Goal: Information Seeking & Learning: Learn about a topic

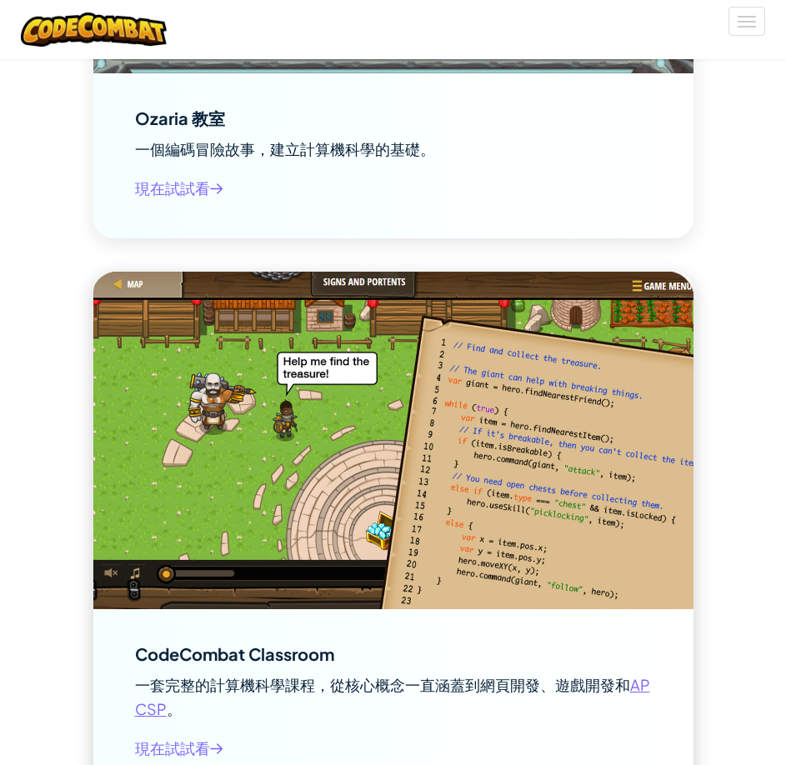
scroll to position [2918, 0]
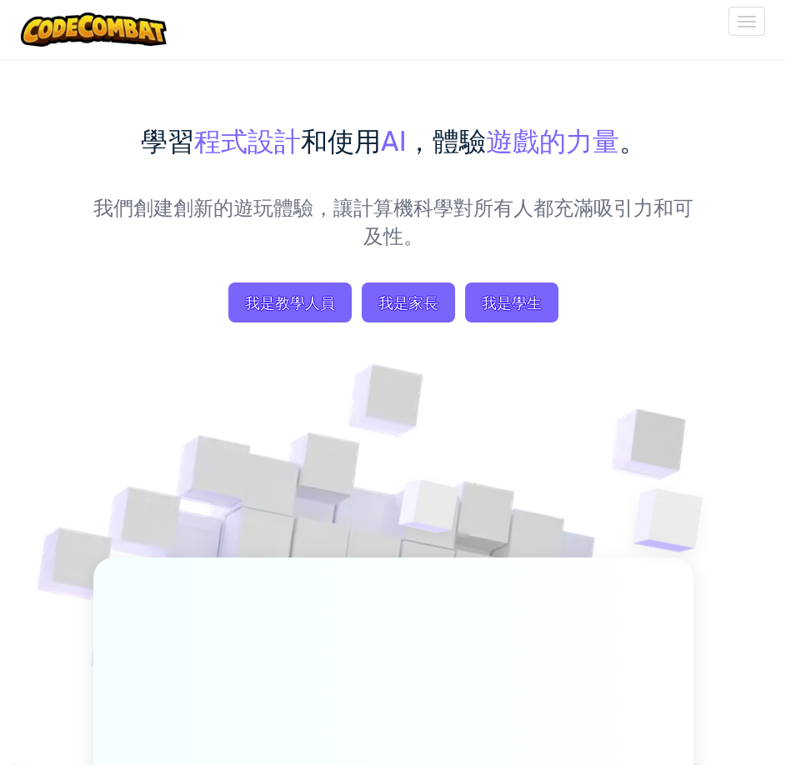
scroll to position [83, 0]
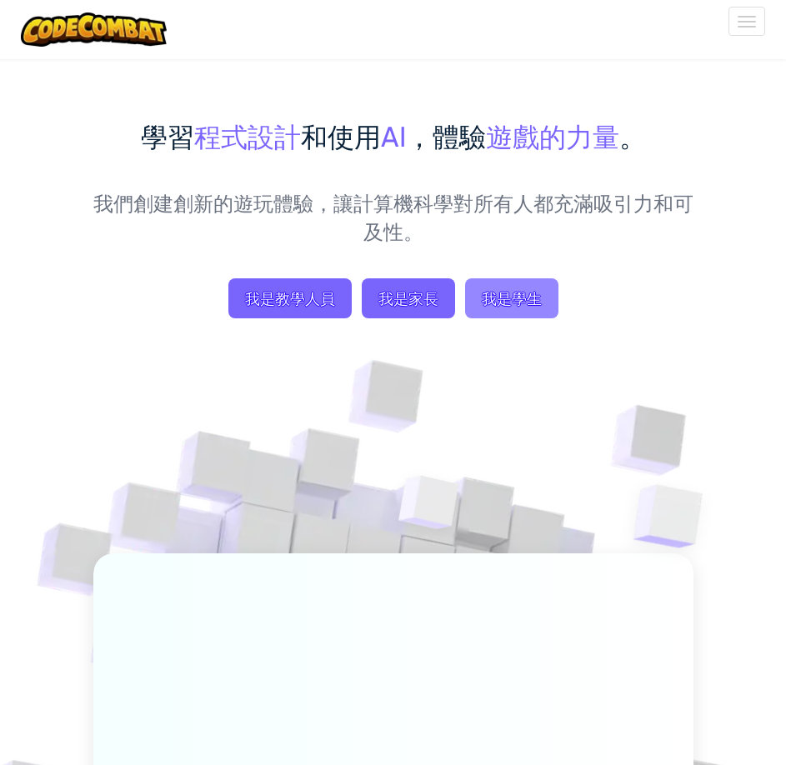
click at [520, 318] on span "我是學生" at bounding box center [511, 298] width 93 height 40
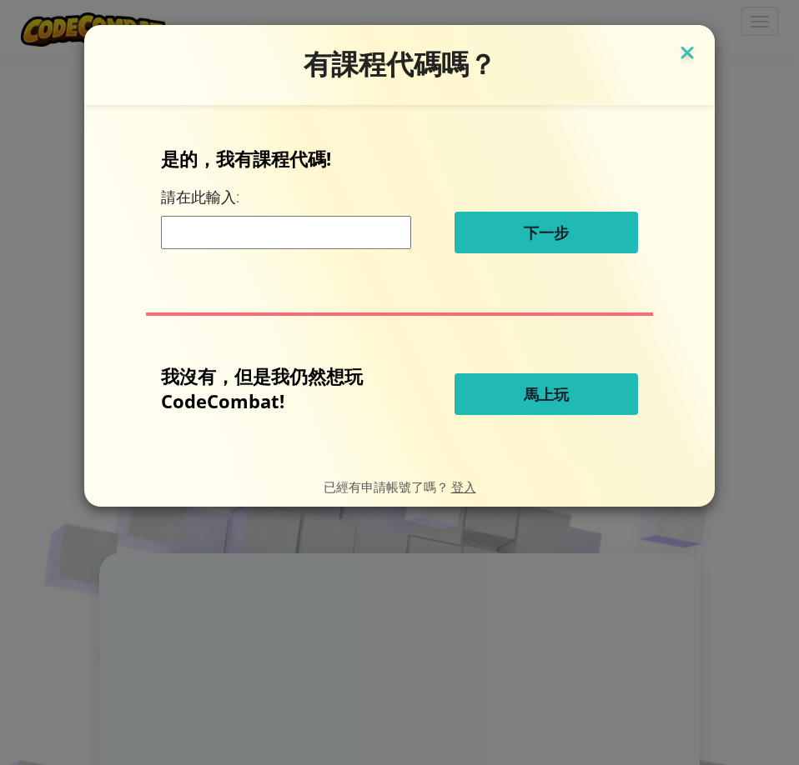
click at [679, 65] on img at bounding box center [687, 54] width 22 height 25
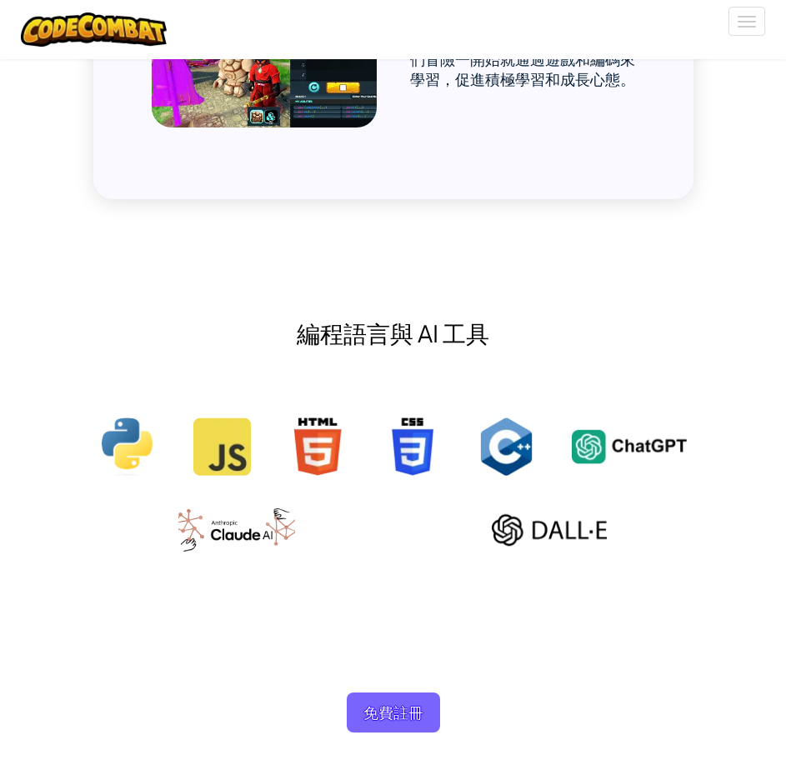
scroll to position [1917, 0]
